Goal: Information Seeking & Learning: Understand process/instructions

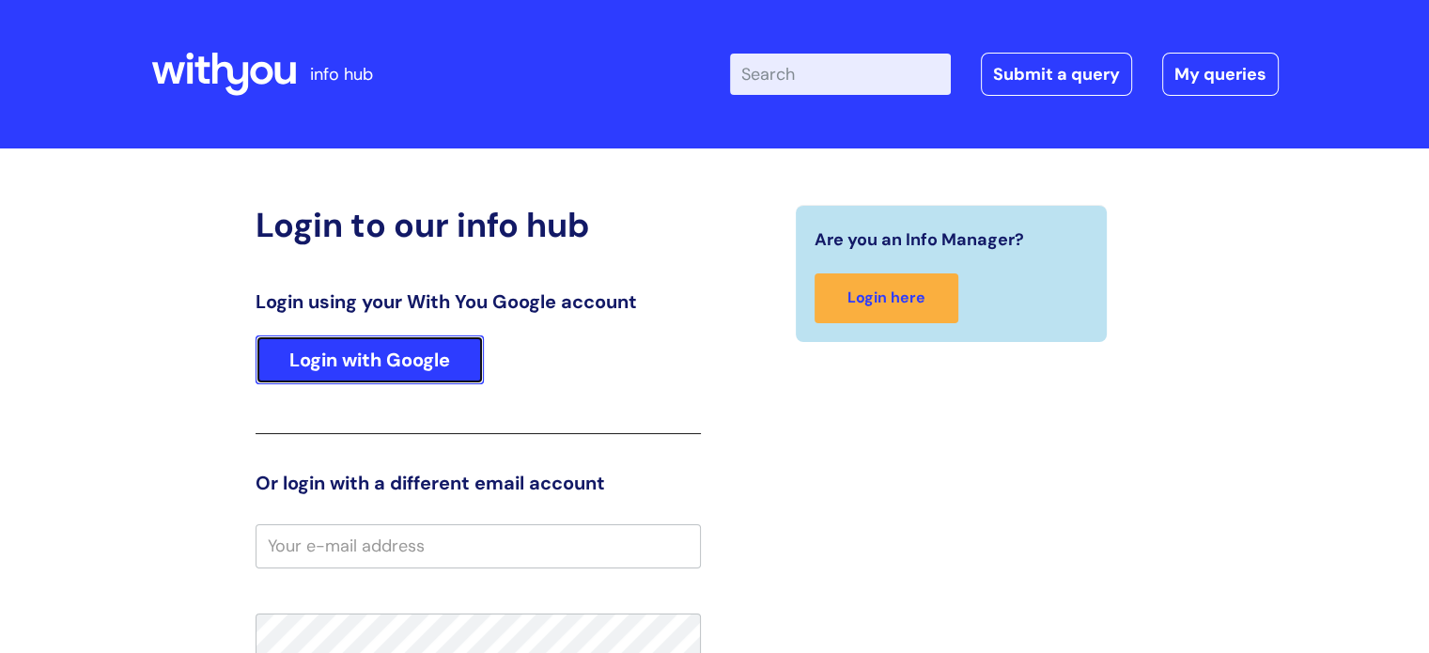
click at [466, 354] on link "Login with Google" at bounding box center [369, 359] width 228 height 49
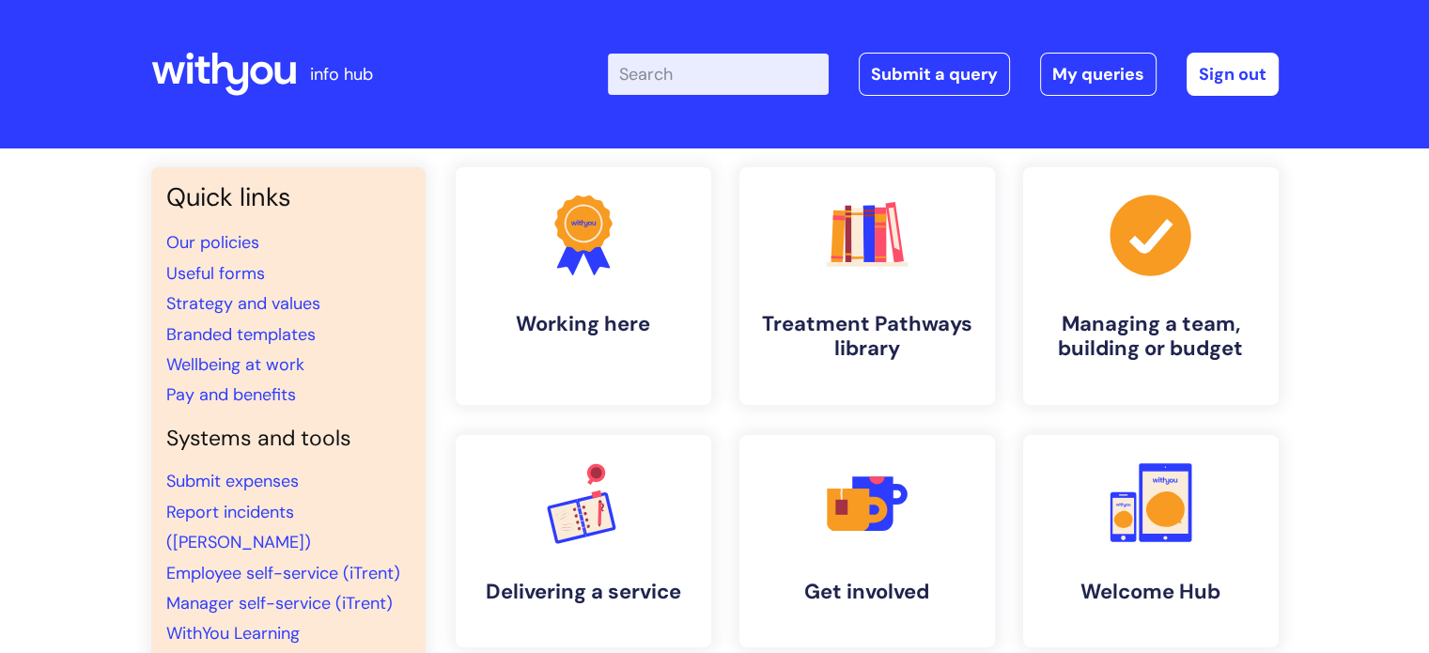
click at [720, 79] on input "Enter your search term here..." at bounding box center [718, 74] width 221 height 41
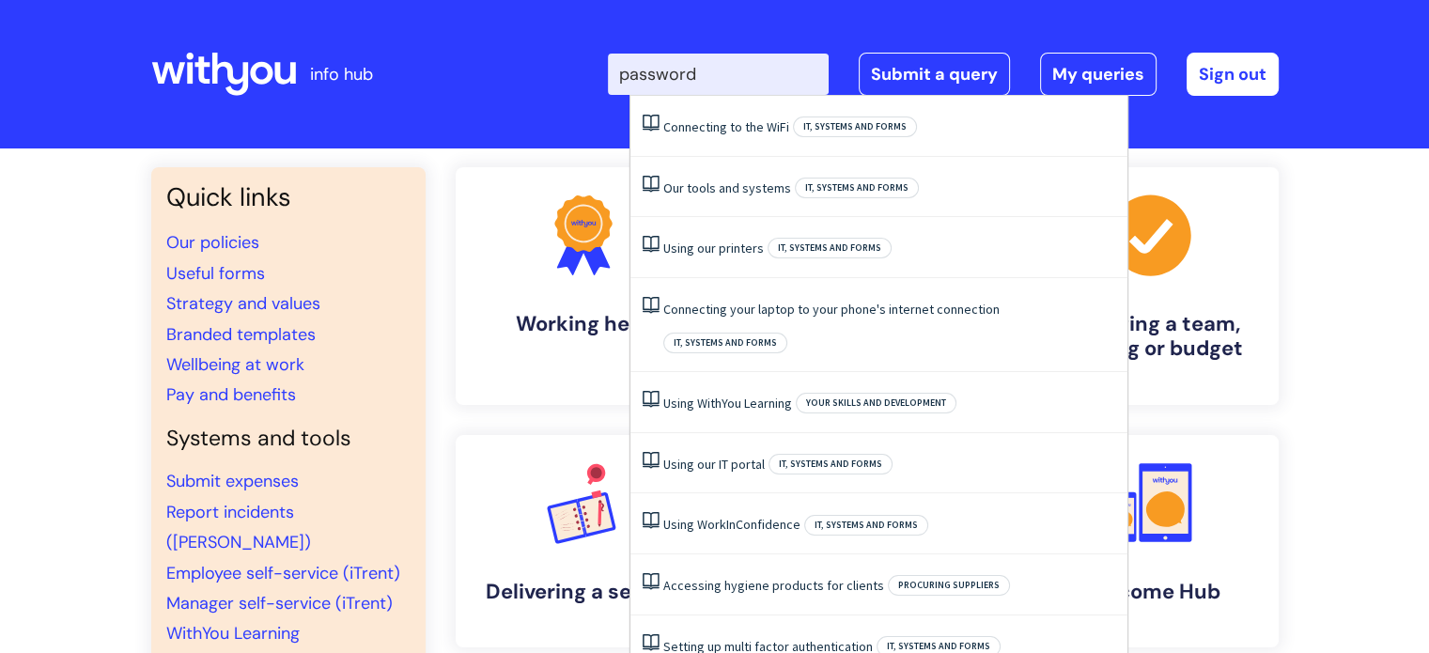
type input "password"
click button "Search" at bounding box center [0, 0] width 0 height 0
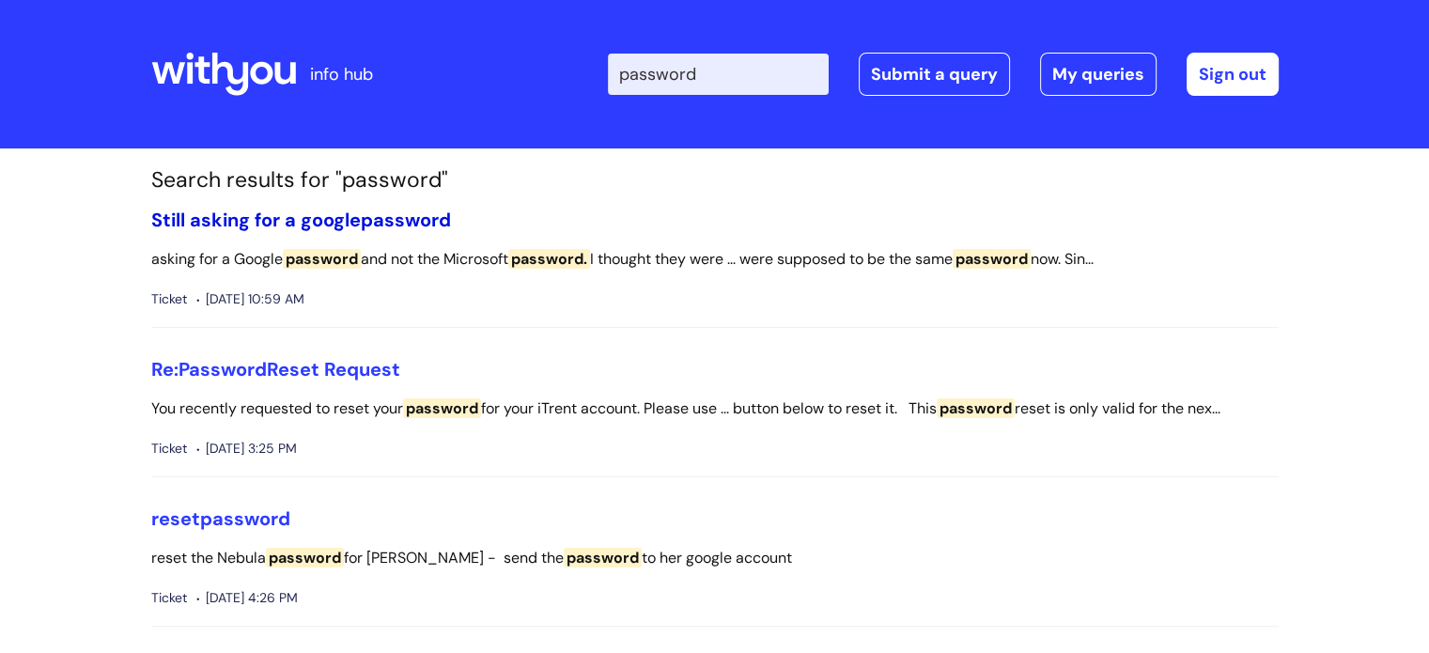
click at [355, 214] on link "Still asking for a google password" at bounding box center [301, 220] width 300 height 24
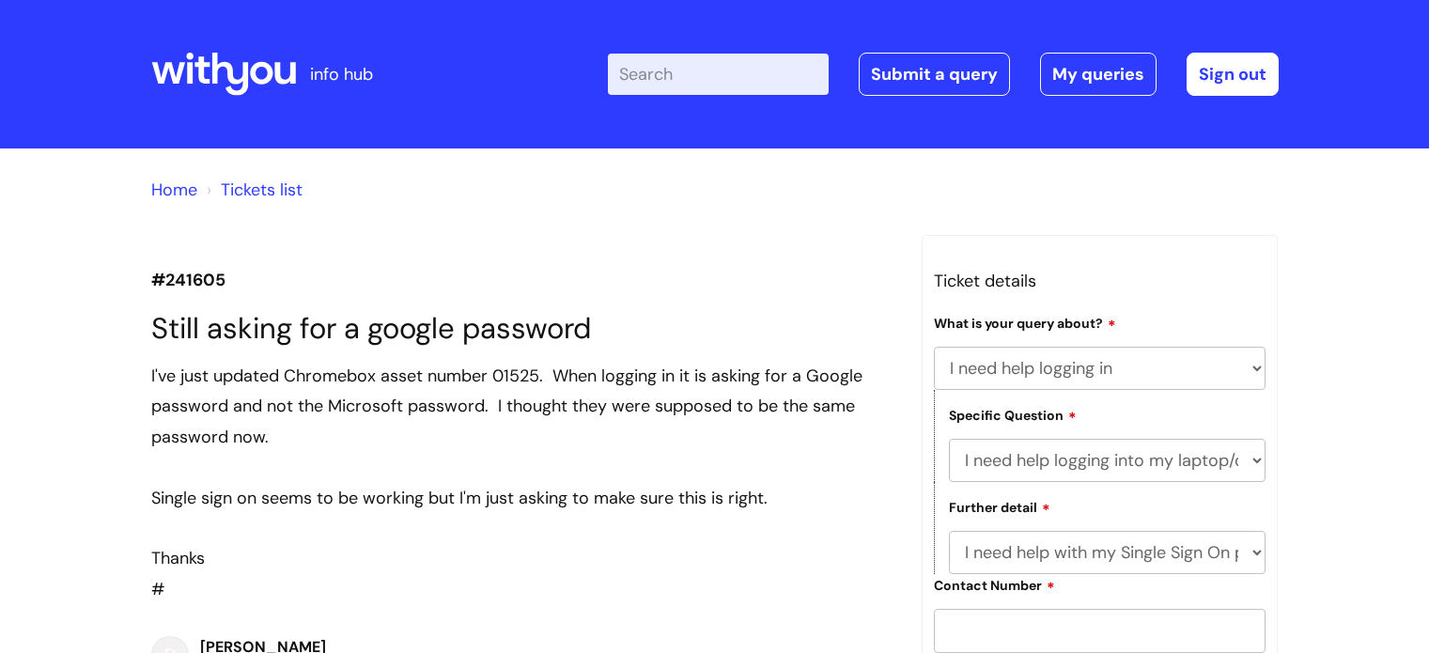
select select "I need help logging in"
select select "I need help logging into my laptop/chromebook"
select select "I need help with my Single Sign On password"
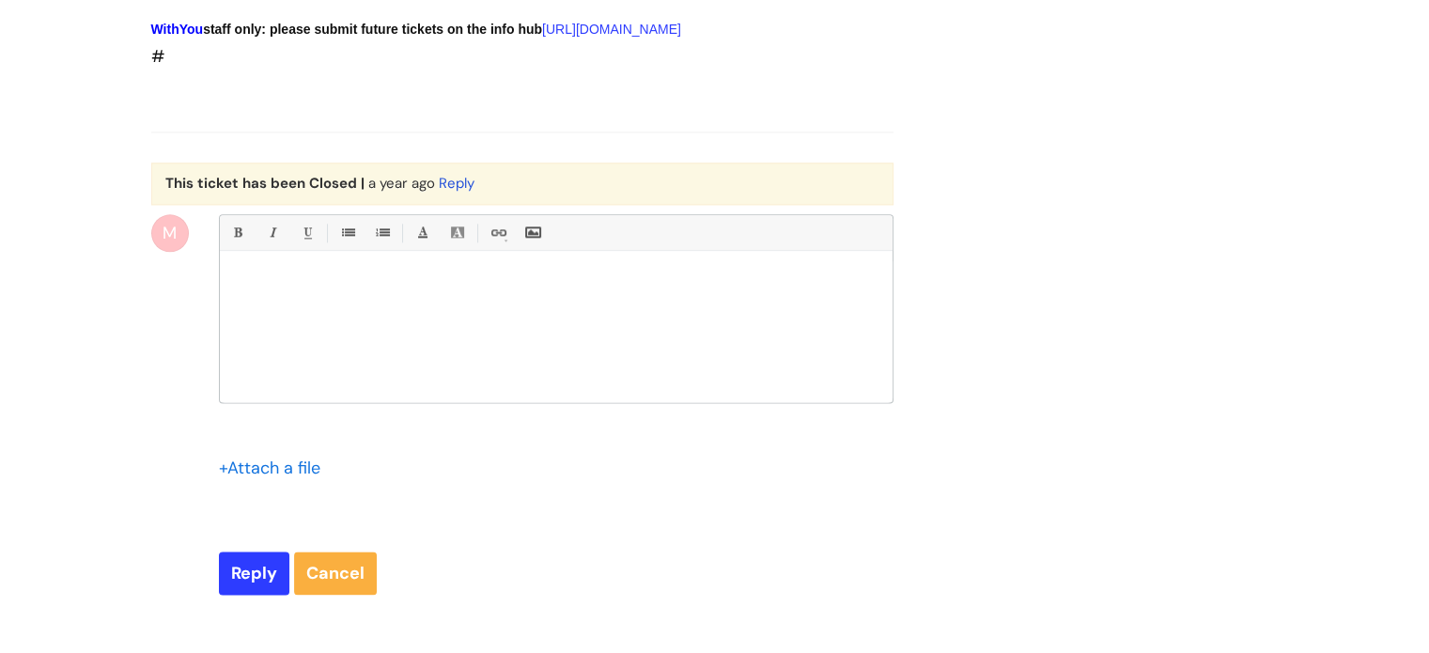
scroll to position [2838, 0]
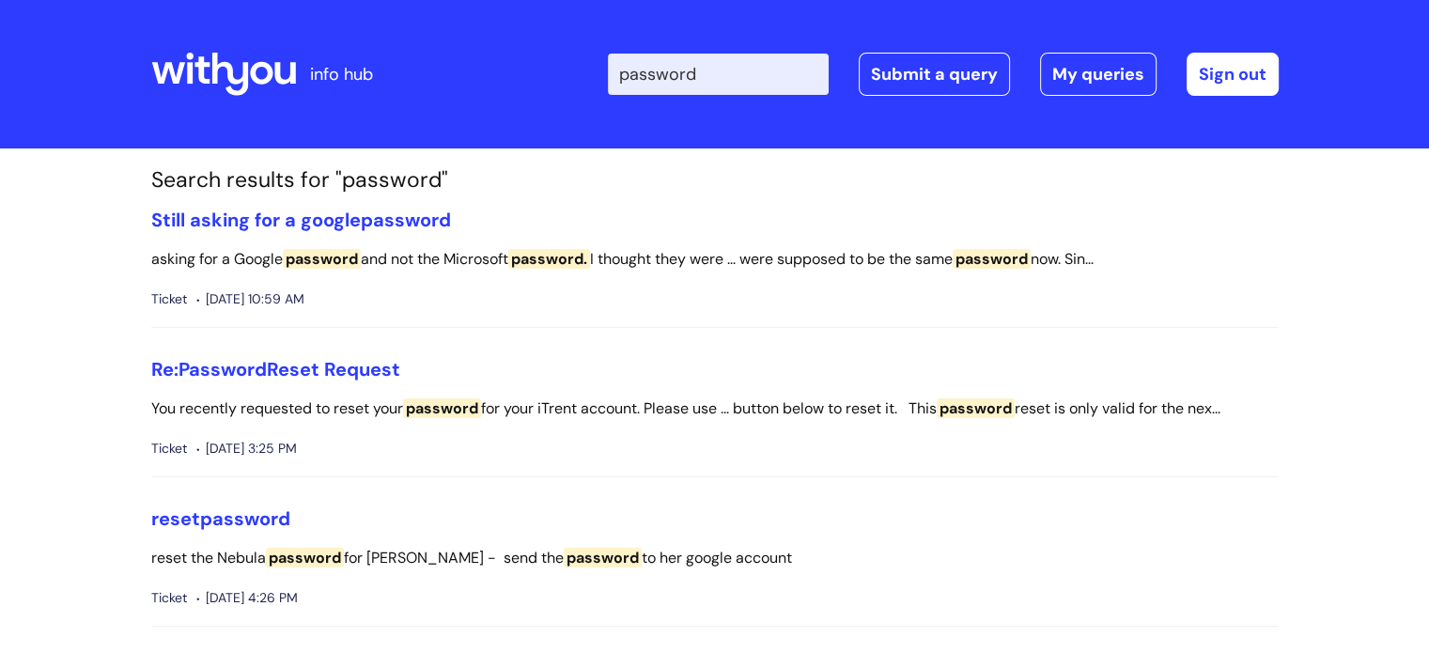
click at [782, 72] on input "password" at bounding box center [718, 74] width 221 height 41
click button "Search" at bounding box center [0, 0] width 0 height 0
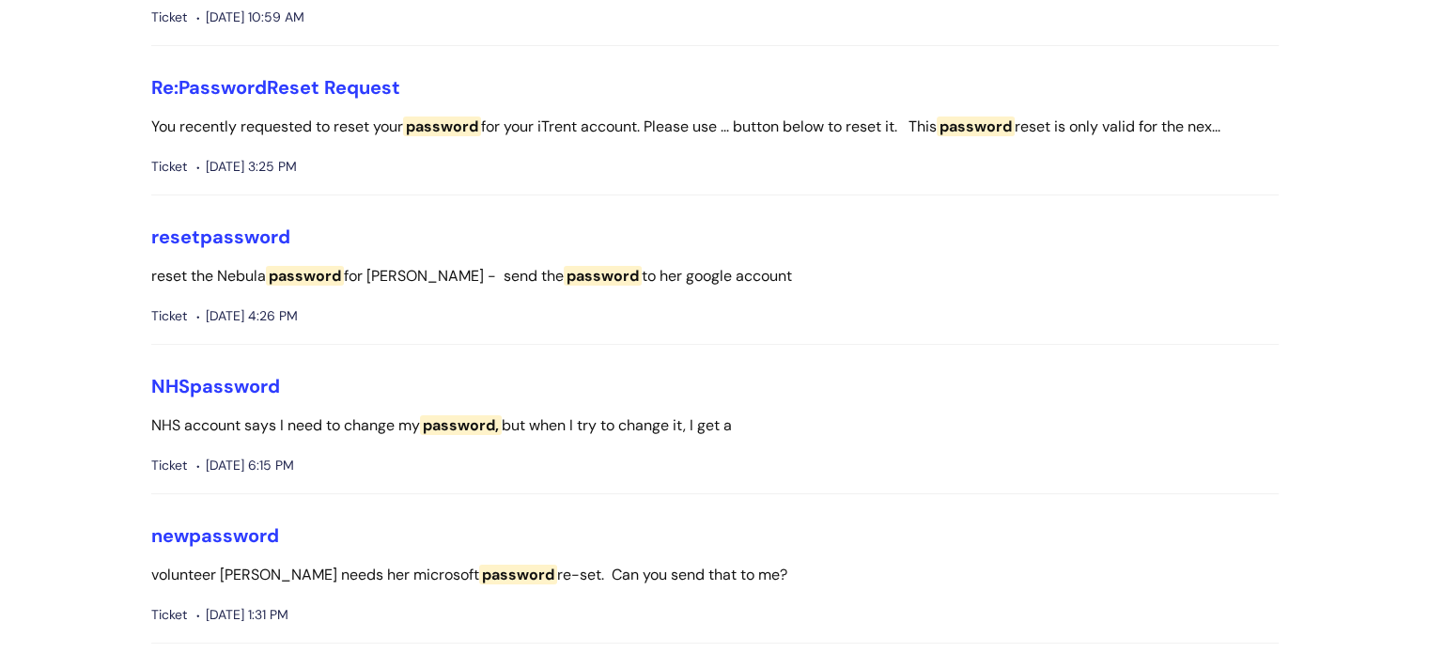
scroll to position [376, 0]
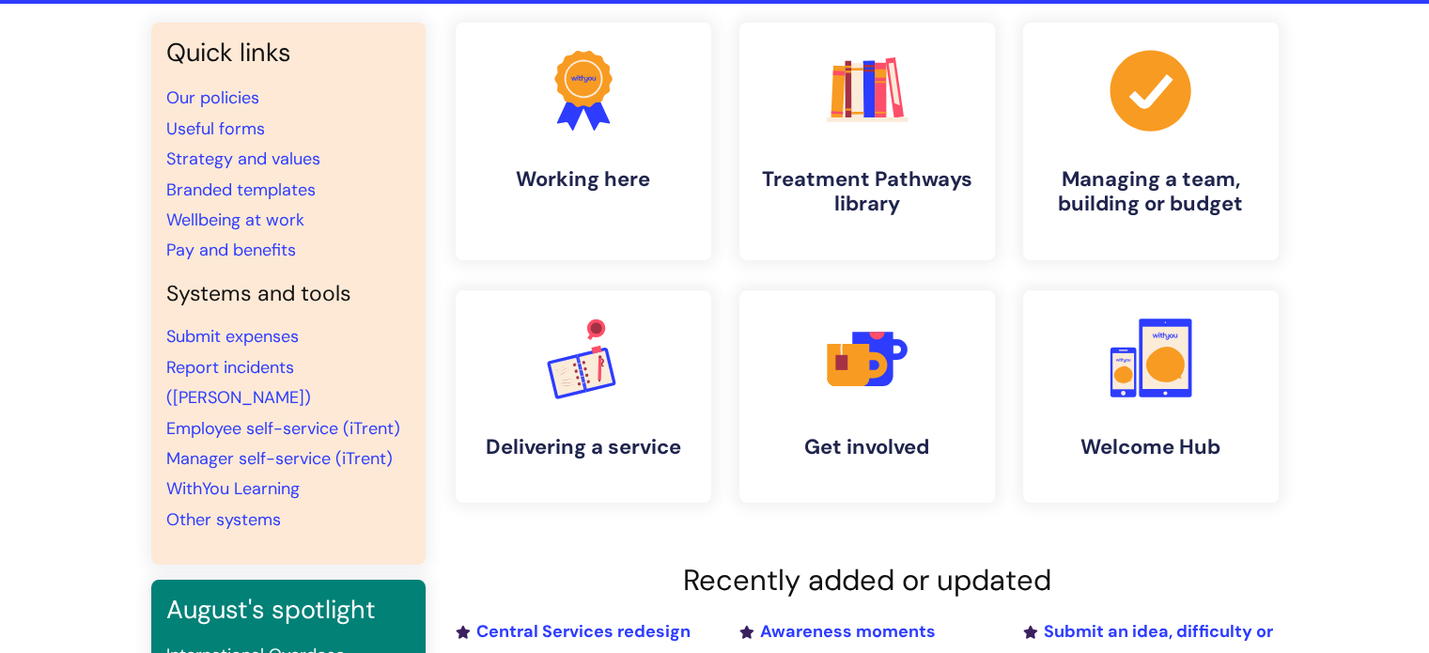
scroll to position [188, 0]
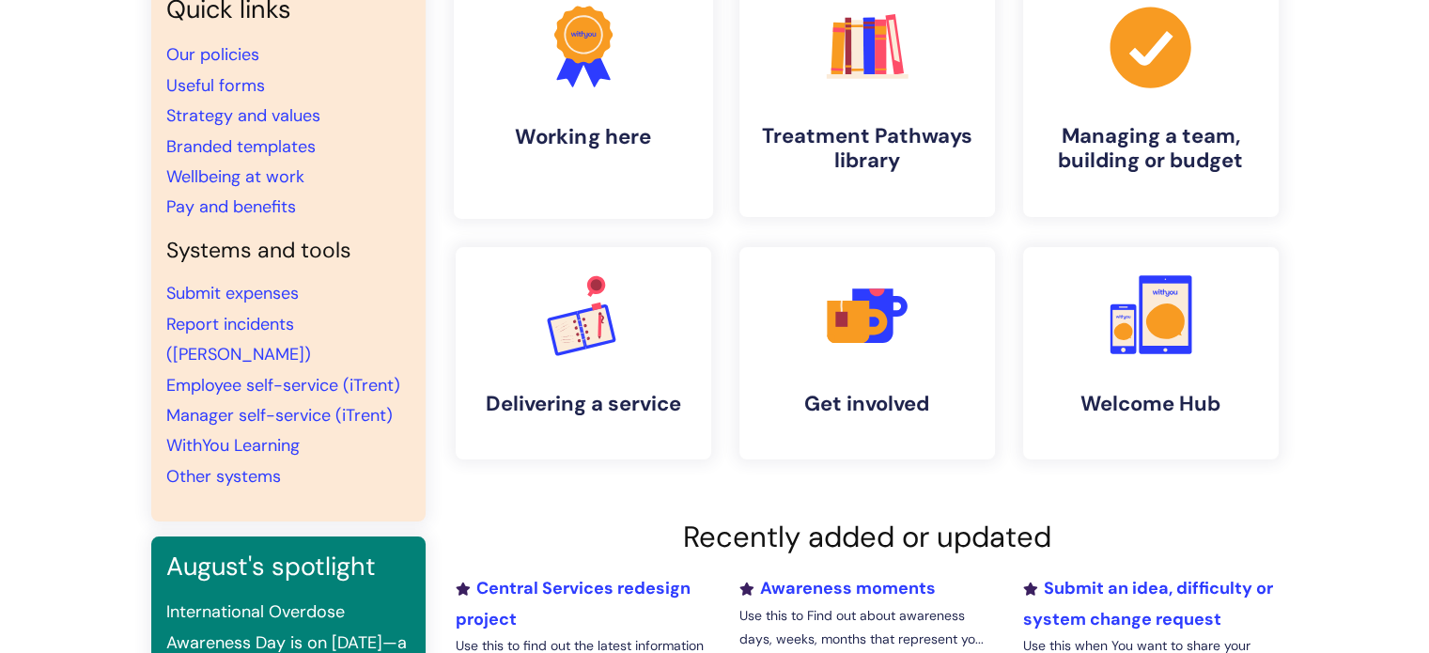
click at [610, 122] on link ".cls-1{fill:#f89b22;}.cls-1,.cls-2,.cls-3{stroke-width:0px;}.cls-2{fill:#2d3cff…" at bounding box center [582, 97] width 259 height 241
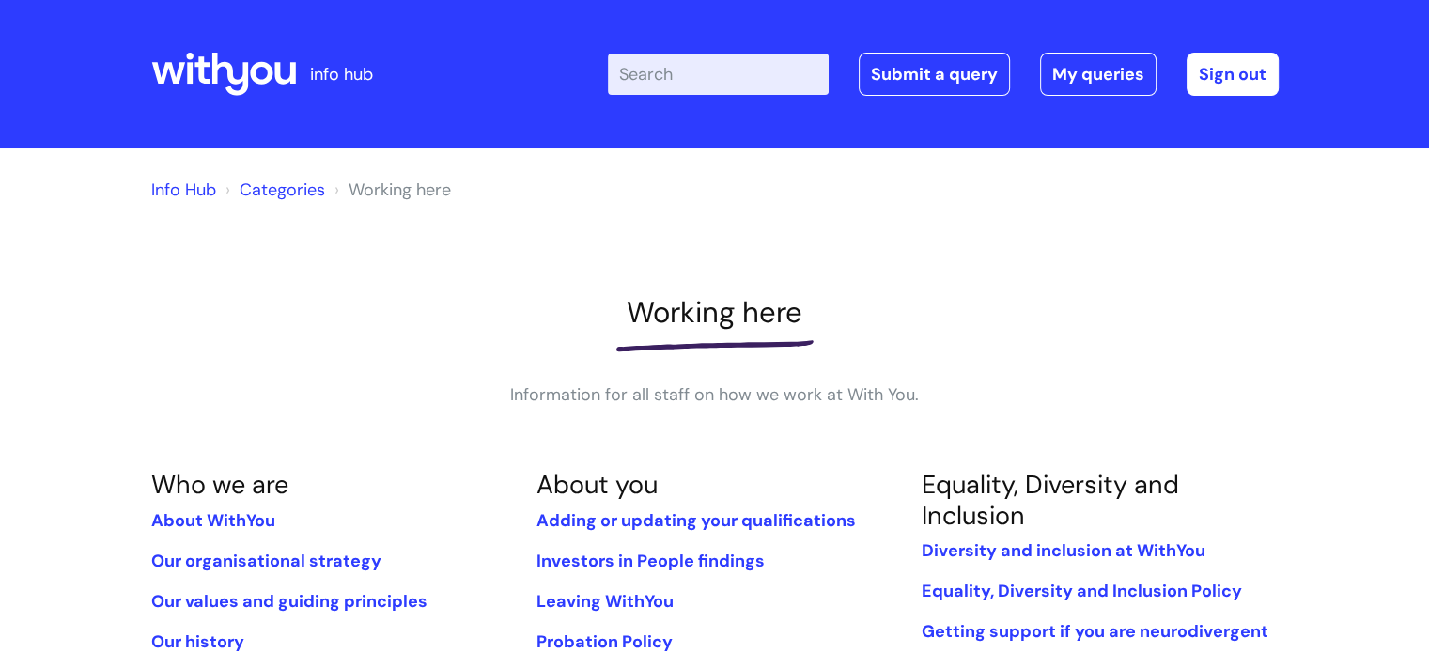
click at [752, 87] on input "Enter your search term here..." at bounding box center [718, 74] width 221 height 41
type input "logging in"
click button "Search" at bounding box center [0, 0] width 0 height 0
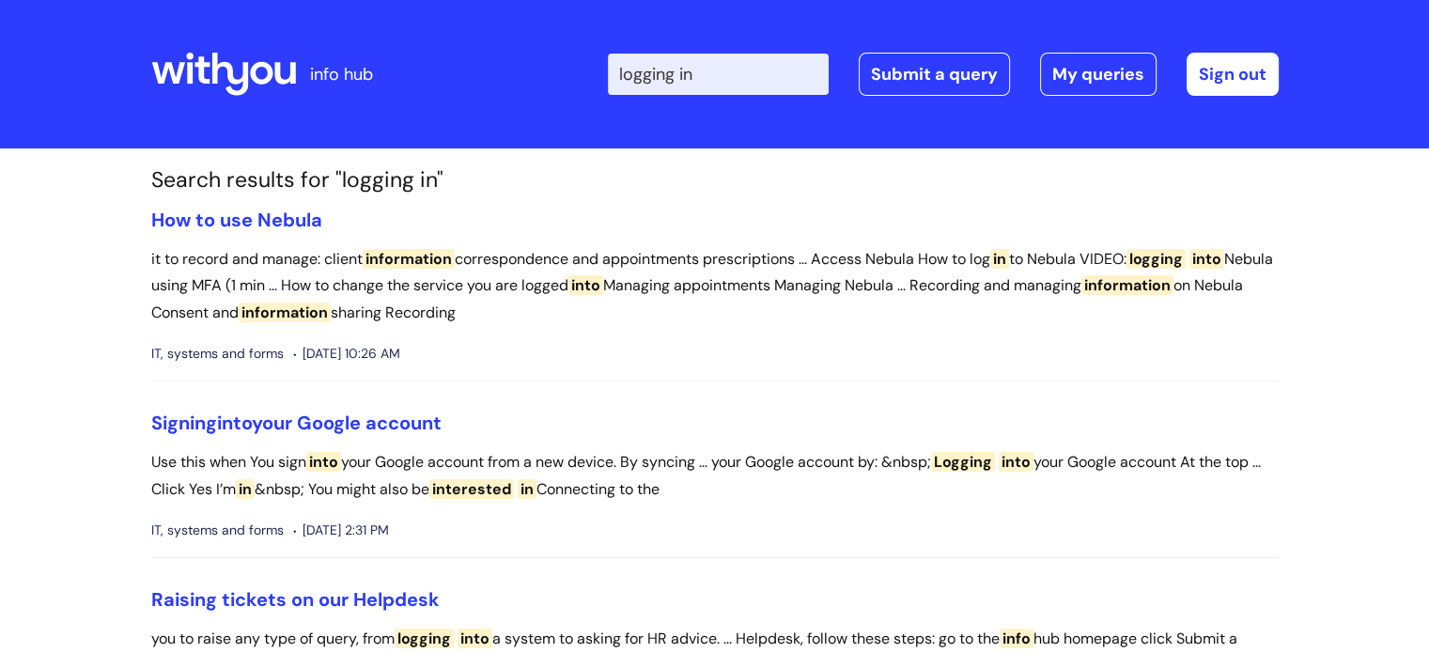
click at [749, 76] on input "logging in" at bounding box center [718, 74] width 221 height 41
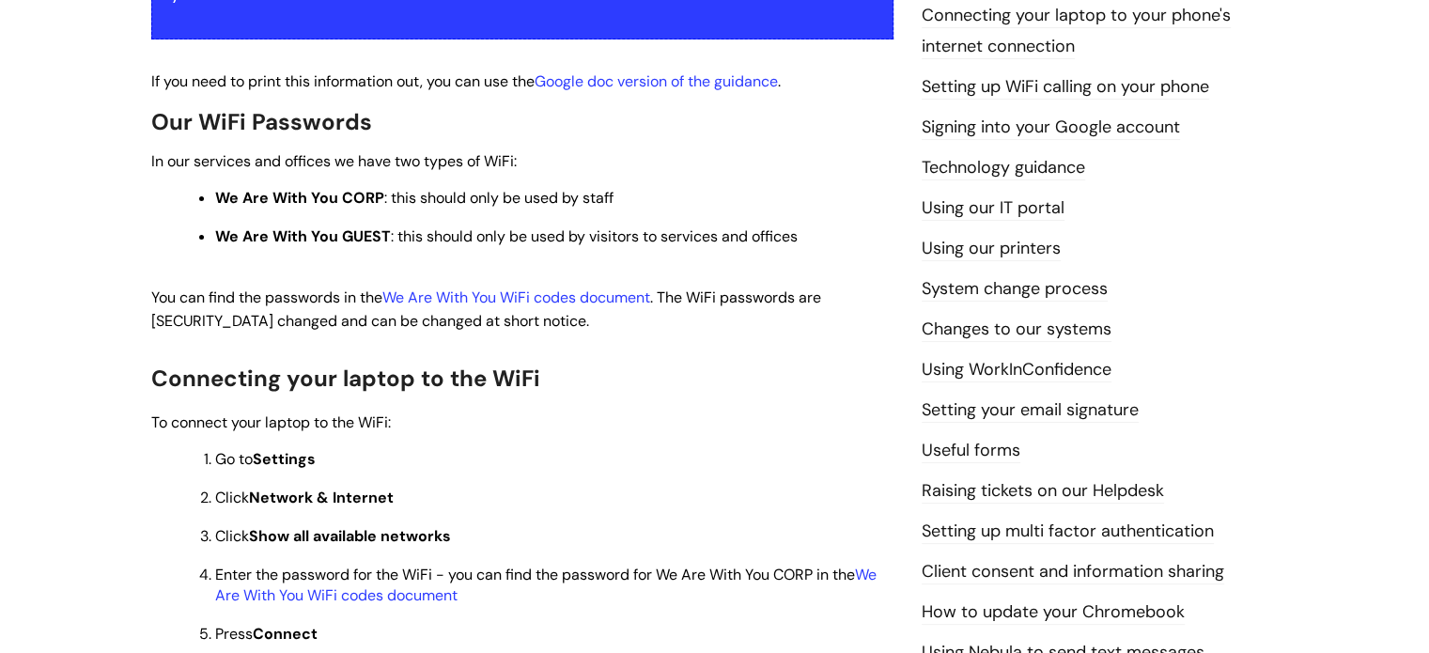
scroll to position [470, 0]
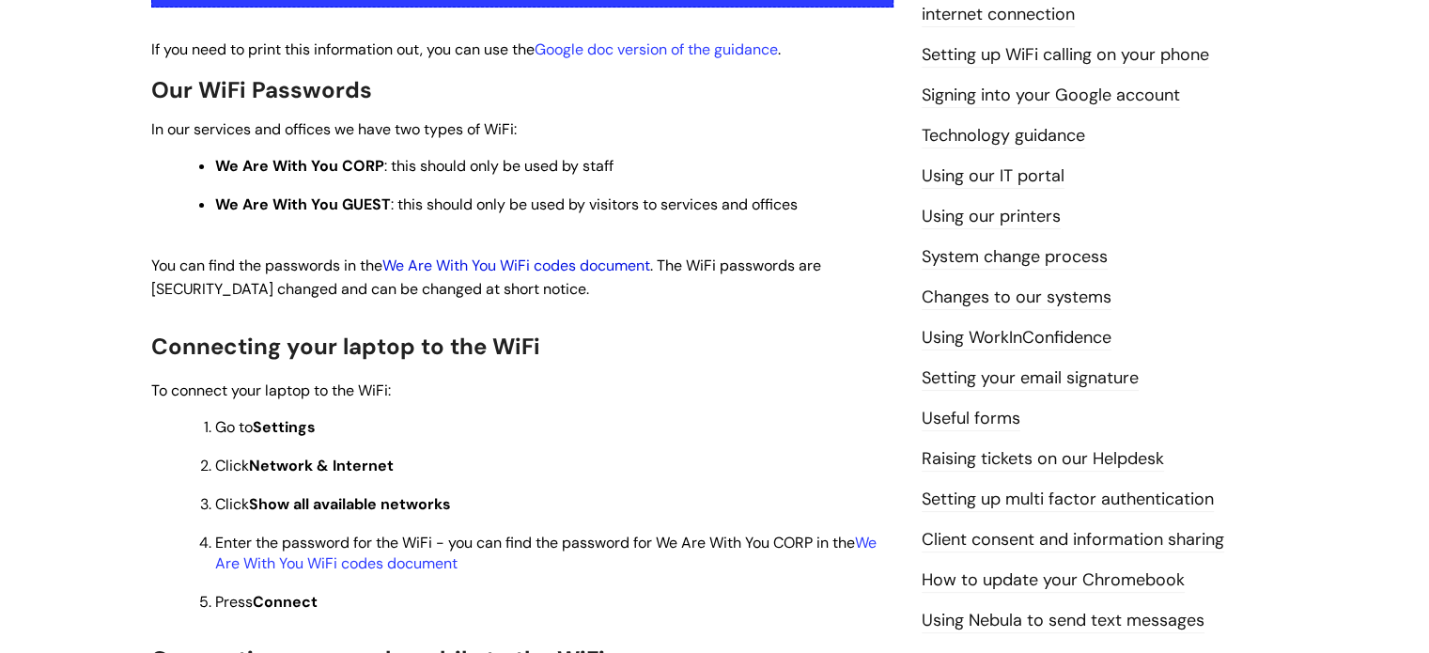
click at [576, 266] on link "We Are With You WiFi codes document" at bounding box center [516, 265] width 268 height 20
